Goal: Task Accomplishment & Management: Manage account settings

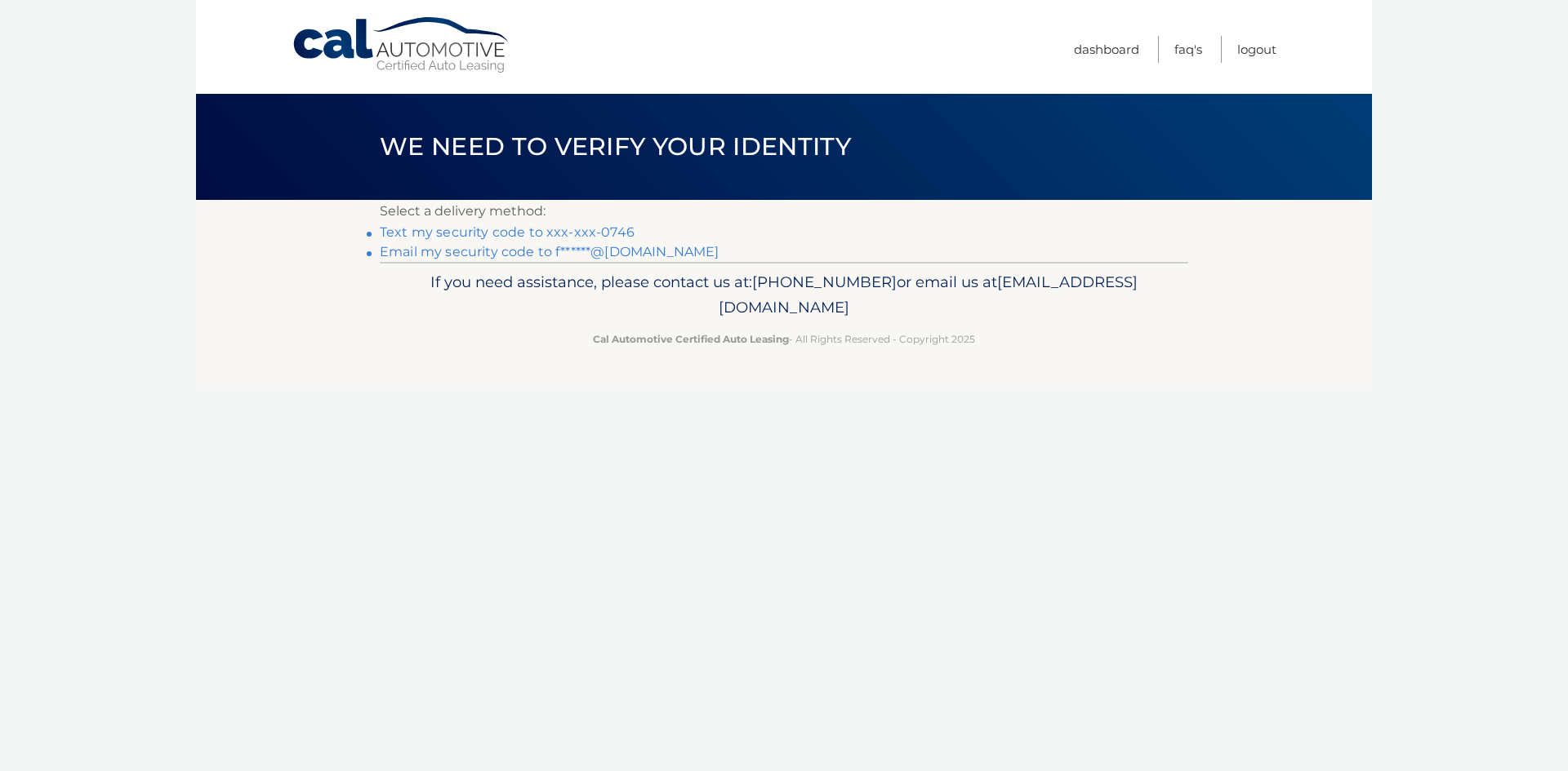
click at [572, 232] on link "Text my security code to xxx-xxx-0746" at bounding box center [507, 231] width 255 height 15
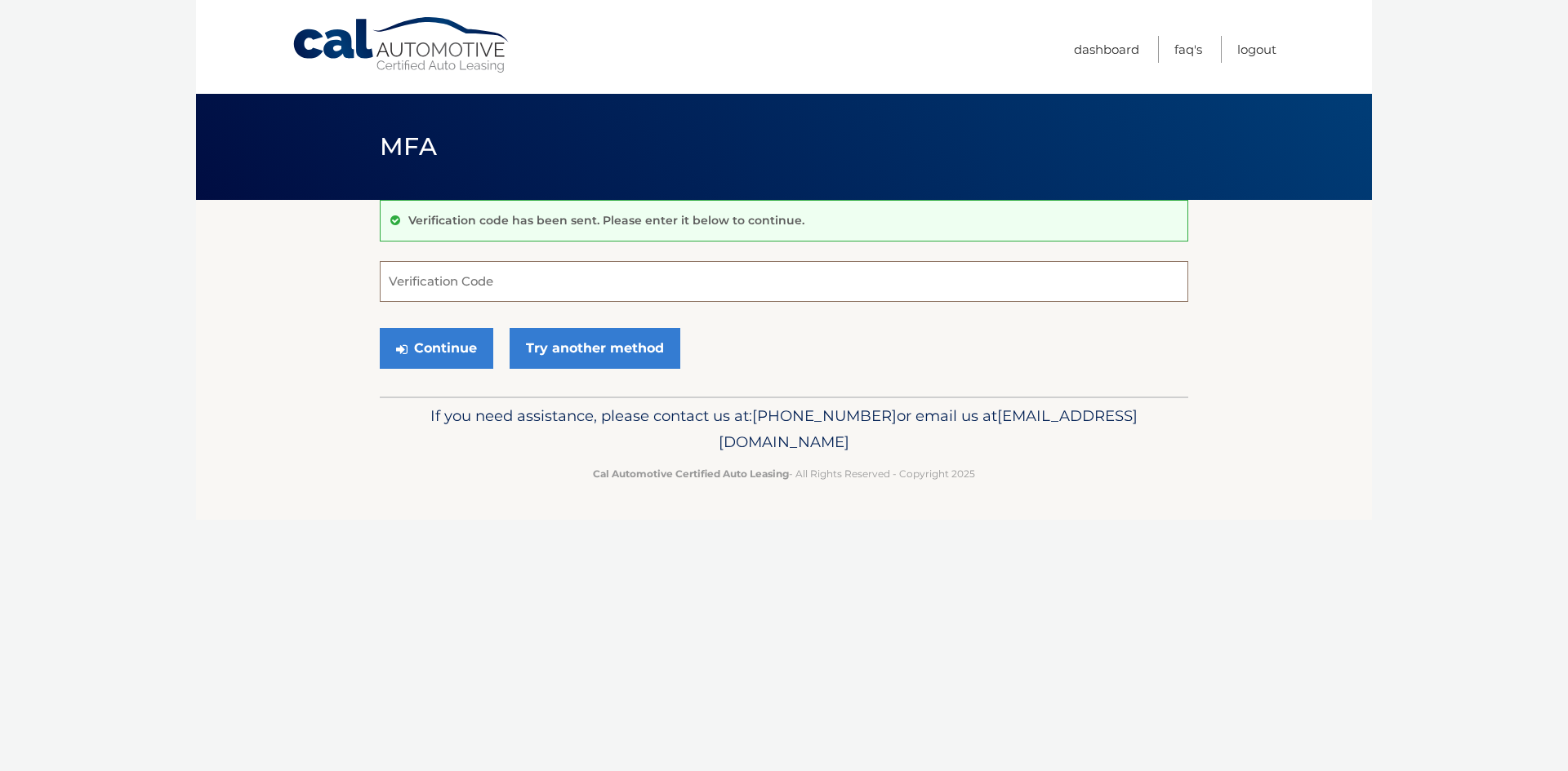
click at [483, 284] on input "Verification Code" at bounding box center [783, 282] width 808 height 41
type input "282343"
click at [441, 360] on button "Continue" at bounding box center [436, 349] width 114 height 41
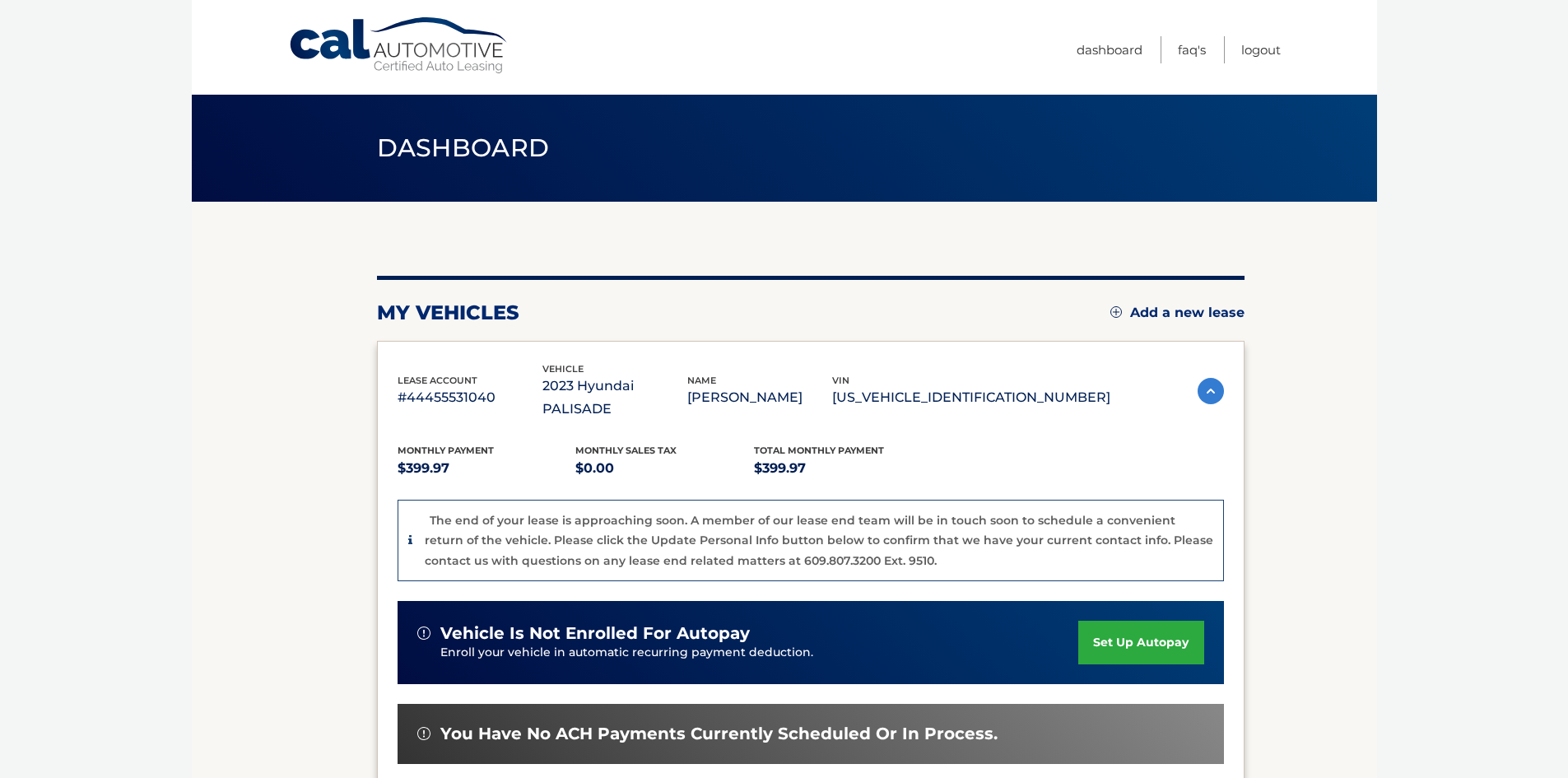
scroll to position [322, 0]
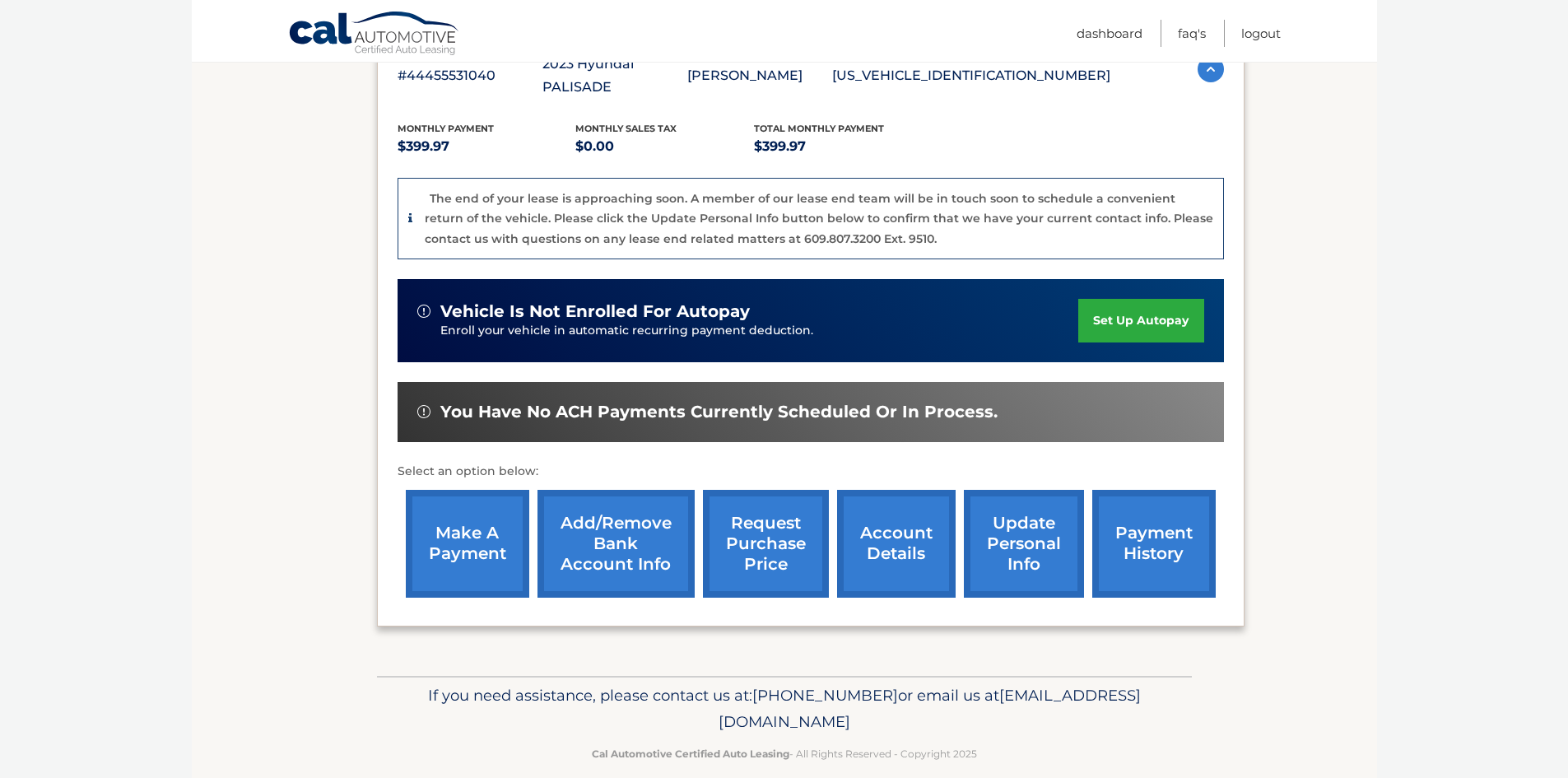
click at [751, 534] on link "request purchase price" at bounding box center [766, 544] width 126 height 108
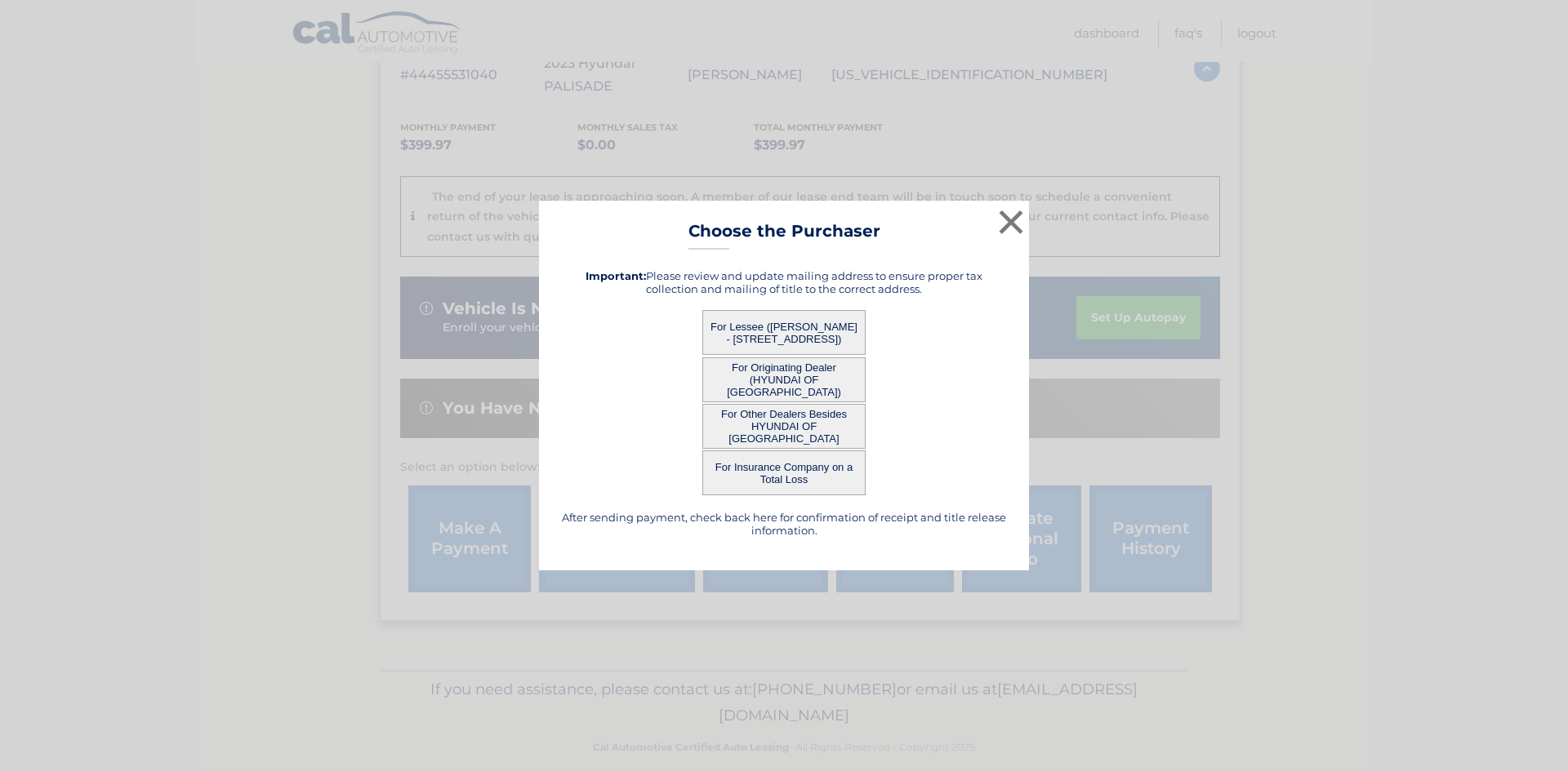
click at [782, 375] on button "For Originating Dealer (HYUNDAI OF [GEOGRAPHIC_DATA])" at bounding box center [784, 380] width 163 height 45
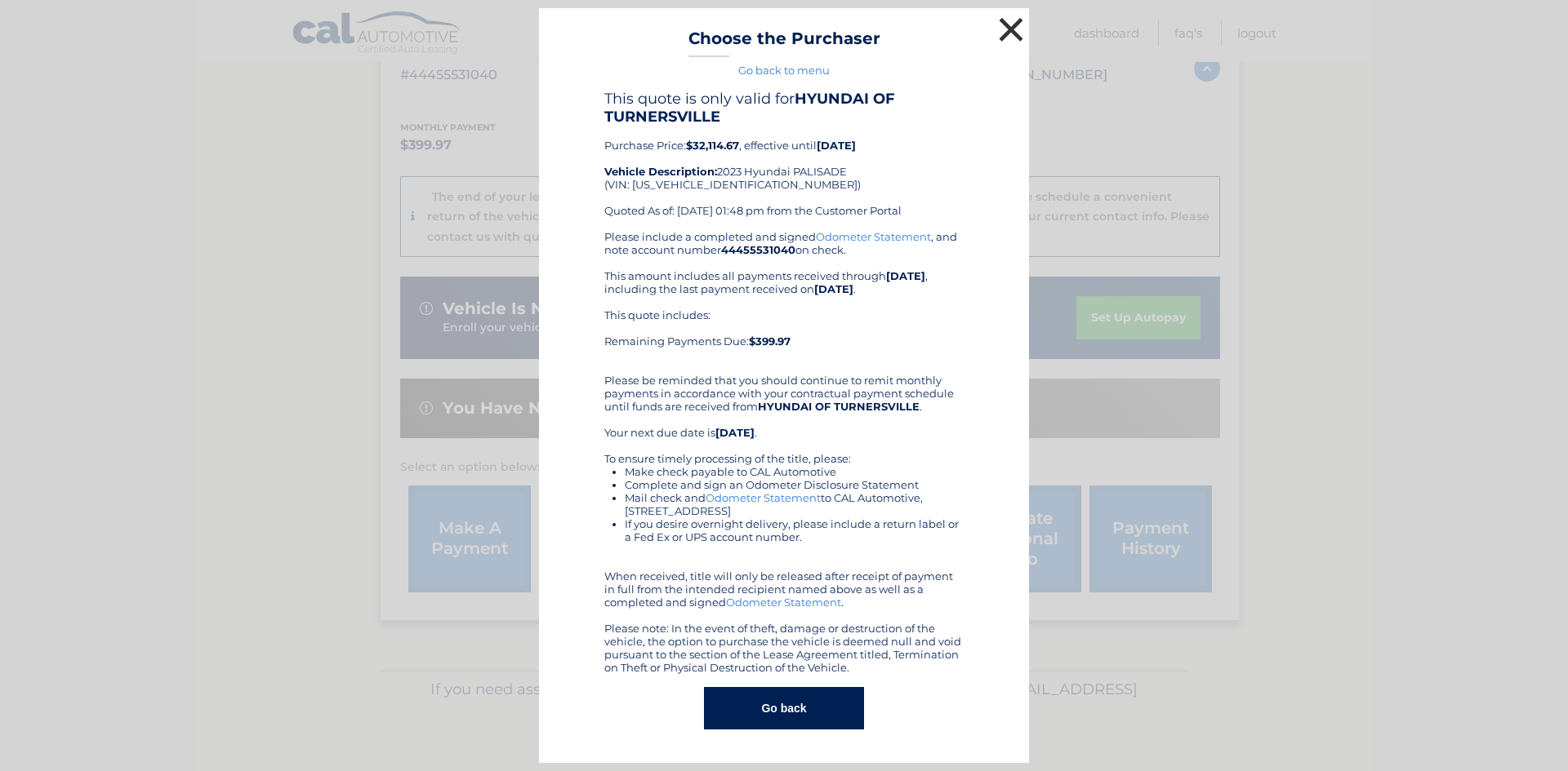
click at [1013, 23] on button "×" at bounding box center [1011, 30] width 32 height 32
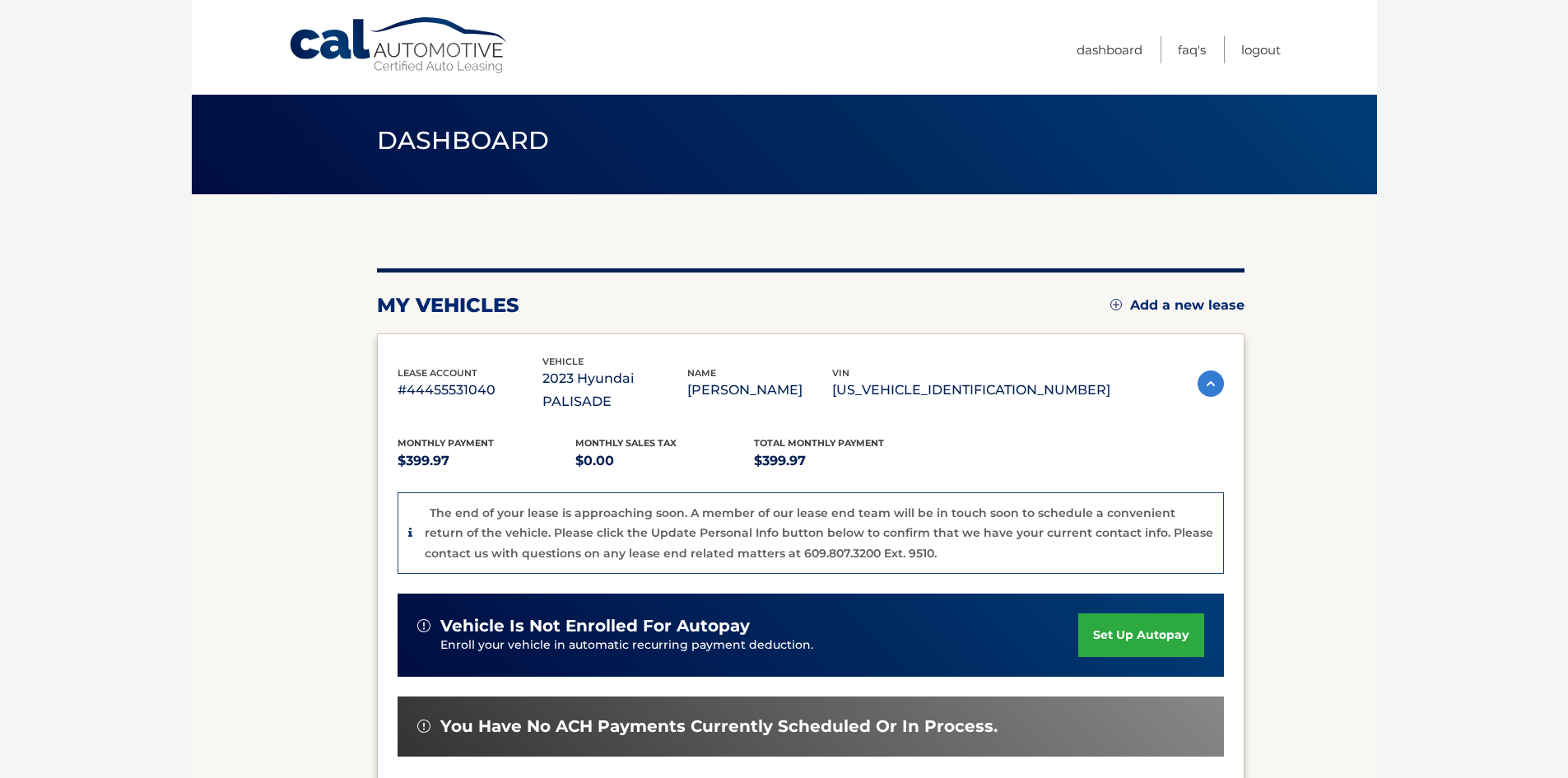
scroll to position [0, 0]
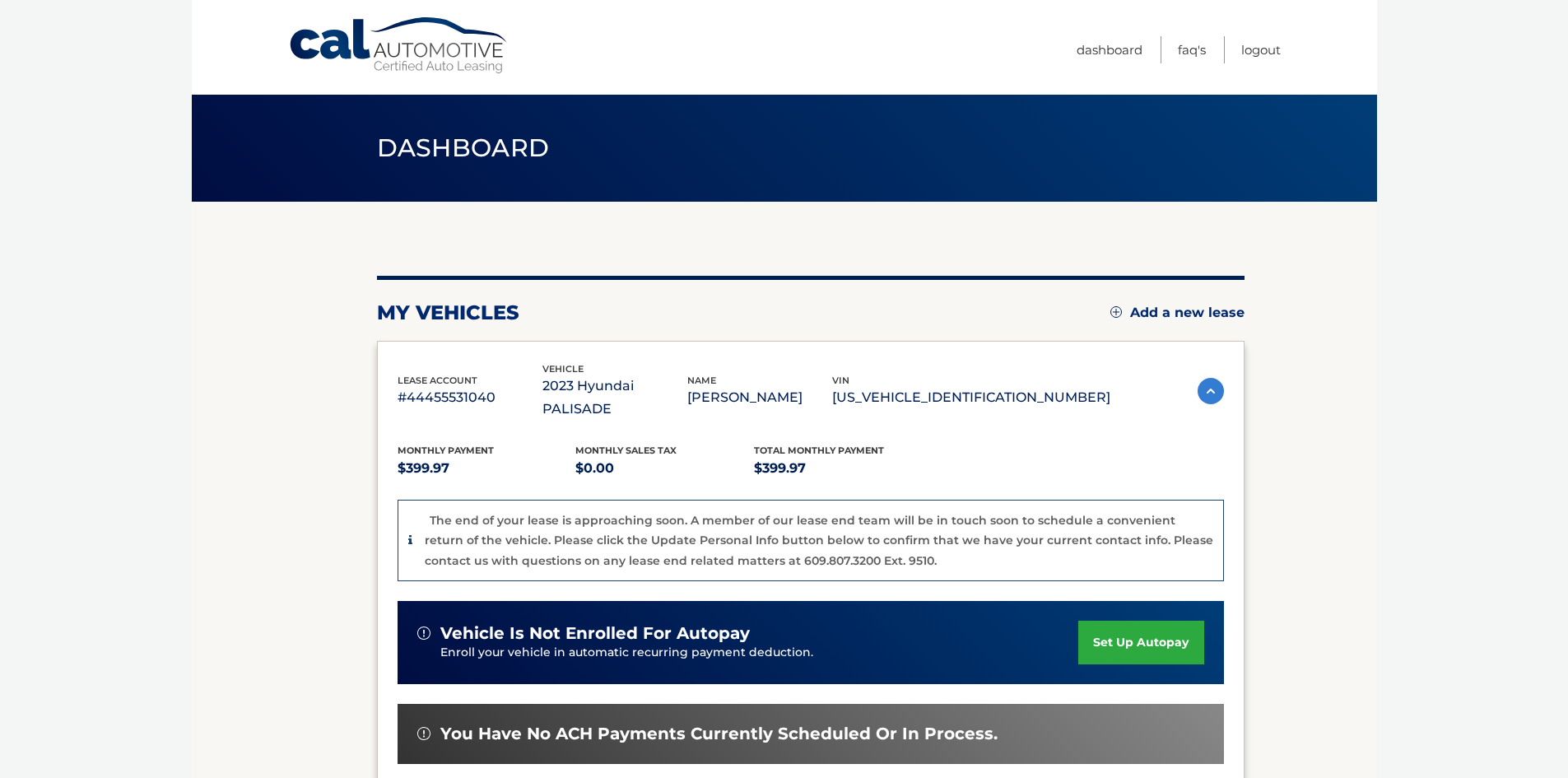
click at [1283, 48] on div "Cal Automotive Menu Dashboard FAQ's Logout" at bounding box center [784, 47] width 1185 height 95
click at [1265, 49] on link "Logout" at bounding box center [1261, 50] width 40 height 27
